Goal: Transaction & Acquisition: Purchase product/service

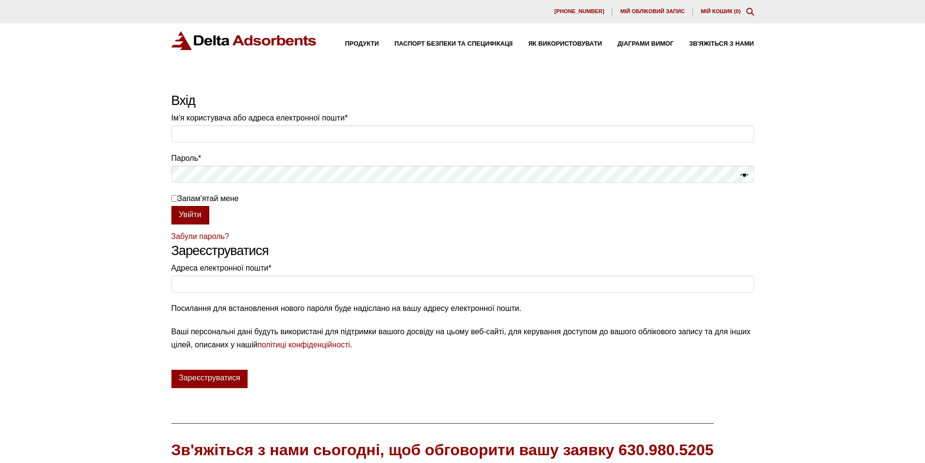
type input "patsulda.valeri@gmail.com"
click at [197, 220] on button "Увійти" at bounding box center [190, 215] width 38 height 18
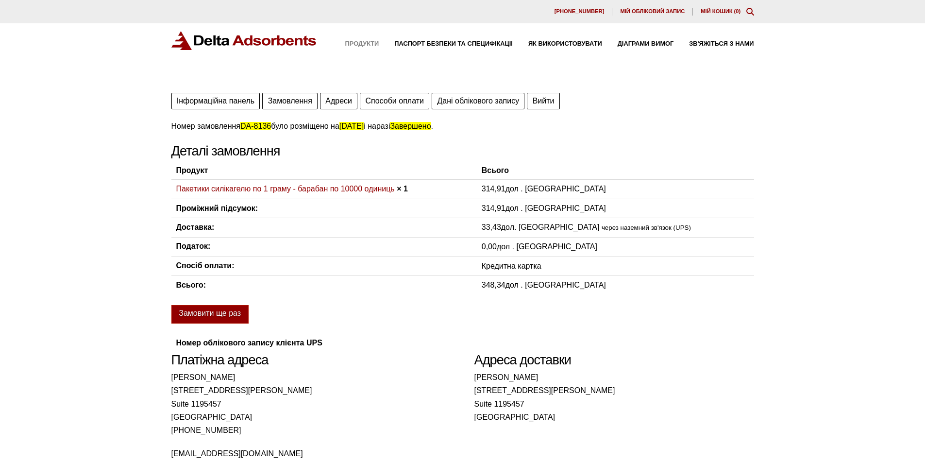
click at [356, 43] on font "Продукти" at bounding box center [362, 43] width 34 height 7
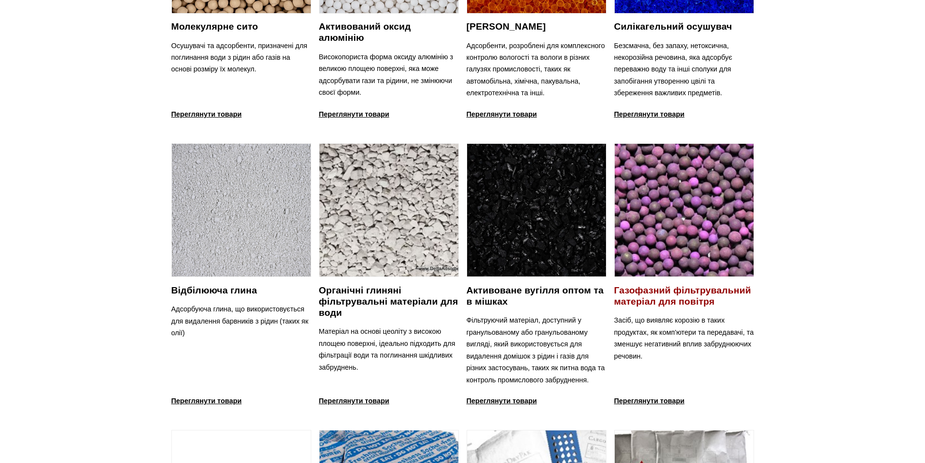
scroll to position [485, 0]
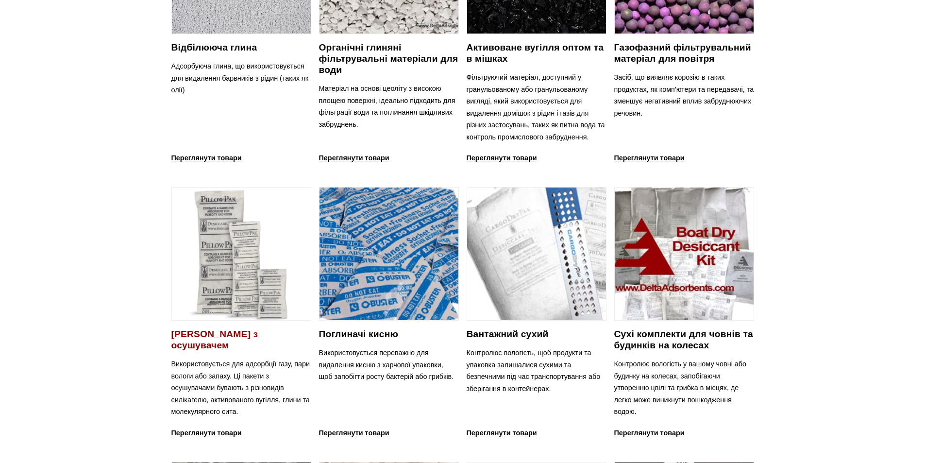
click at [218, 262] on img at bounding box center [241, 253] width 139 height 133
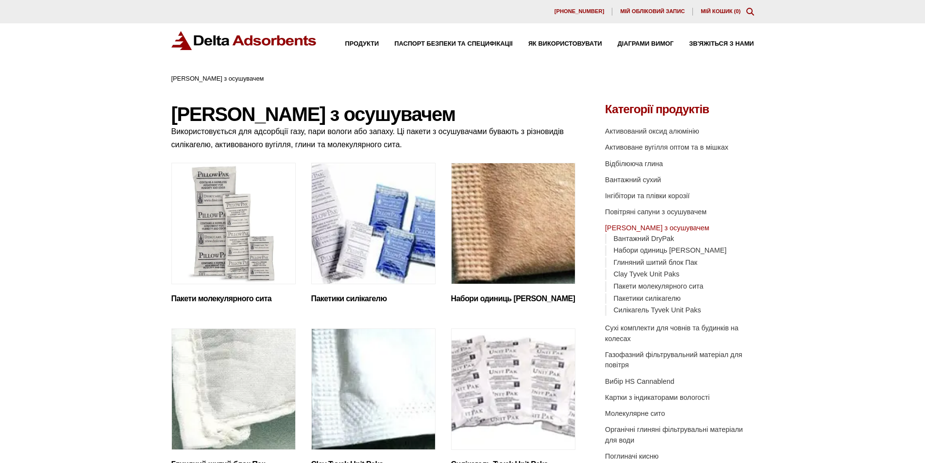
click at [220, 299] on font "Пакети молекулярного сита" at bounding box center [221, 298] width 100 height 8
